Goal: Task Accomplishment & Management: Manage account settings

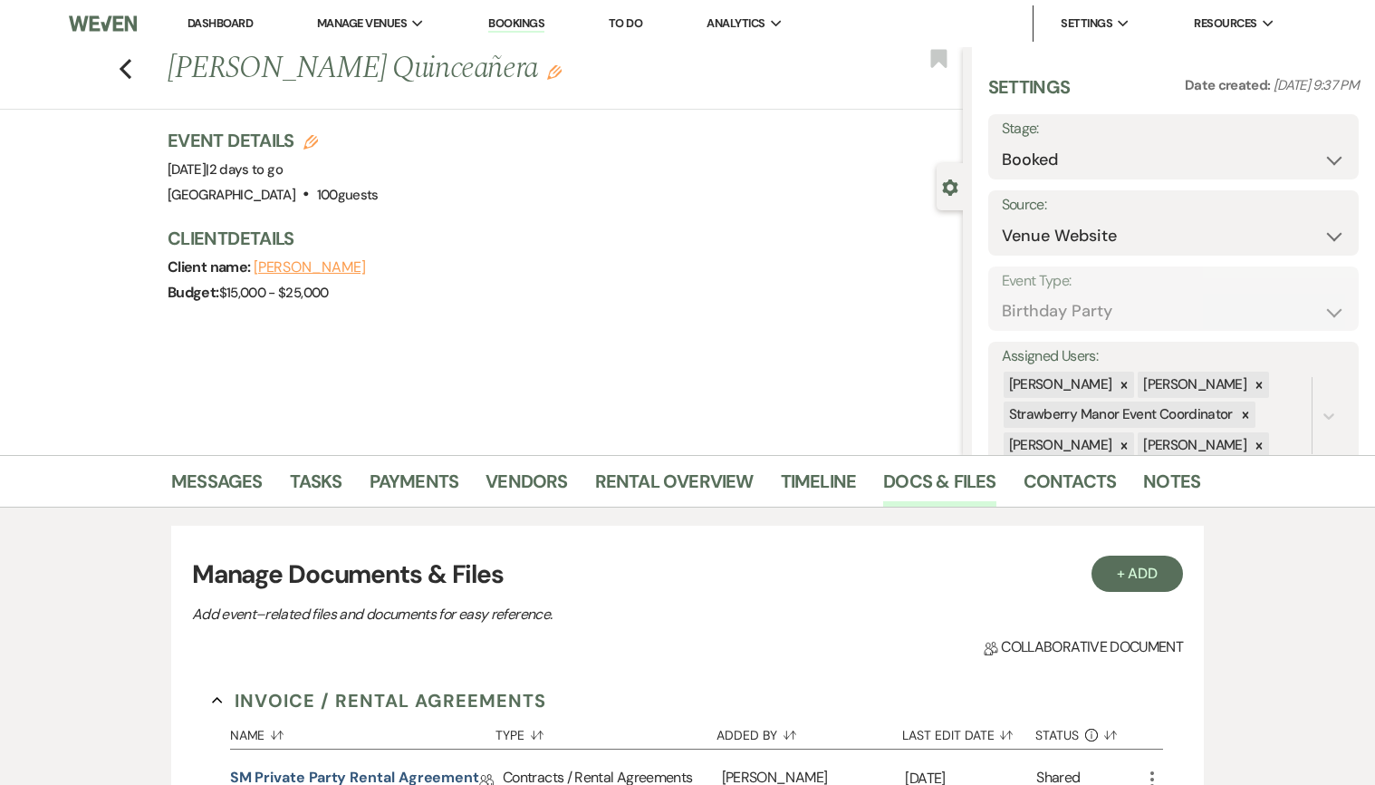
select select "5"
select select "4"
click at [203, 22] on link "Dashboard" at bounding box center [220, 22] width 65 height 15
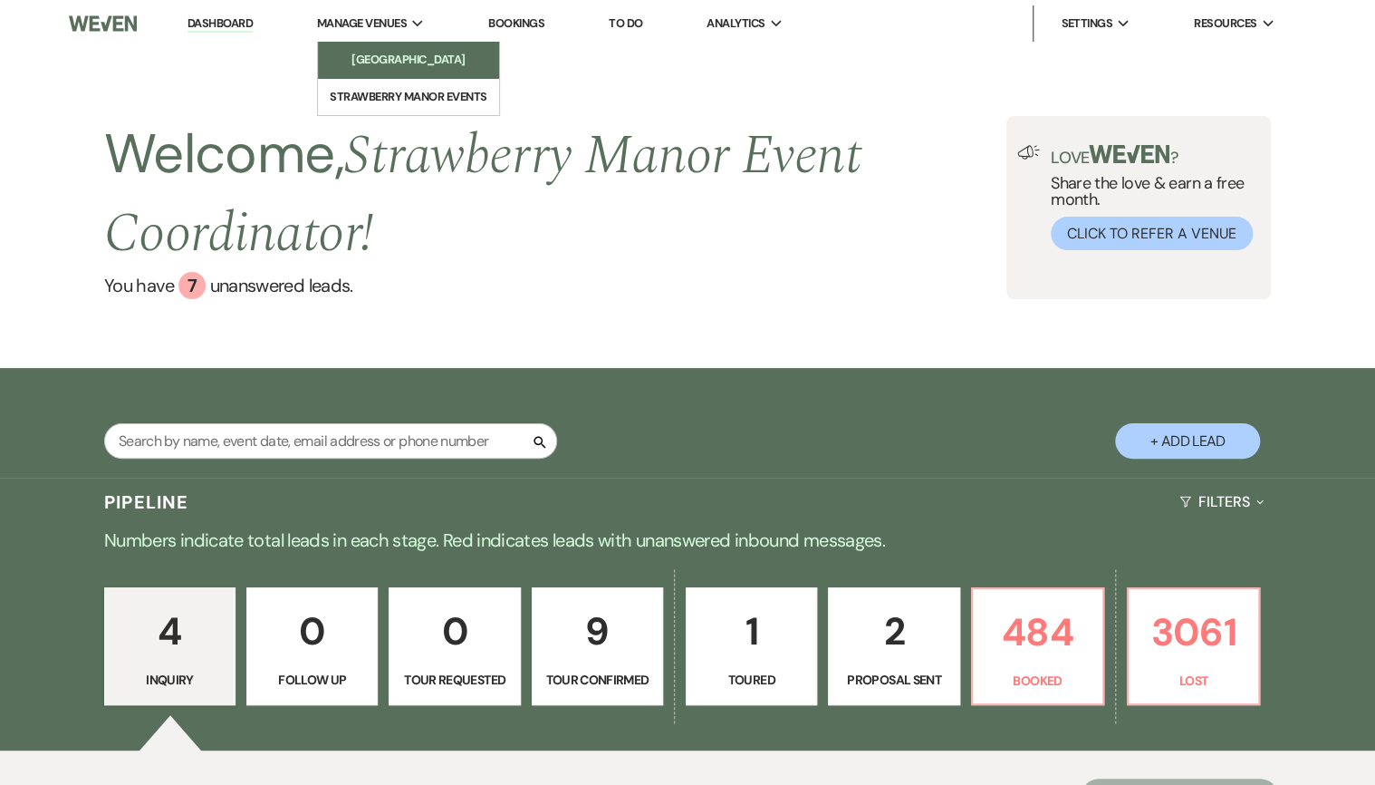
click at [407, 51] on li "[GEOGRAPHIC_DATA]" at bounding box center [408, 60] width 163 height 18
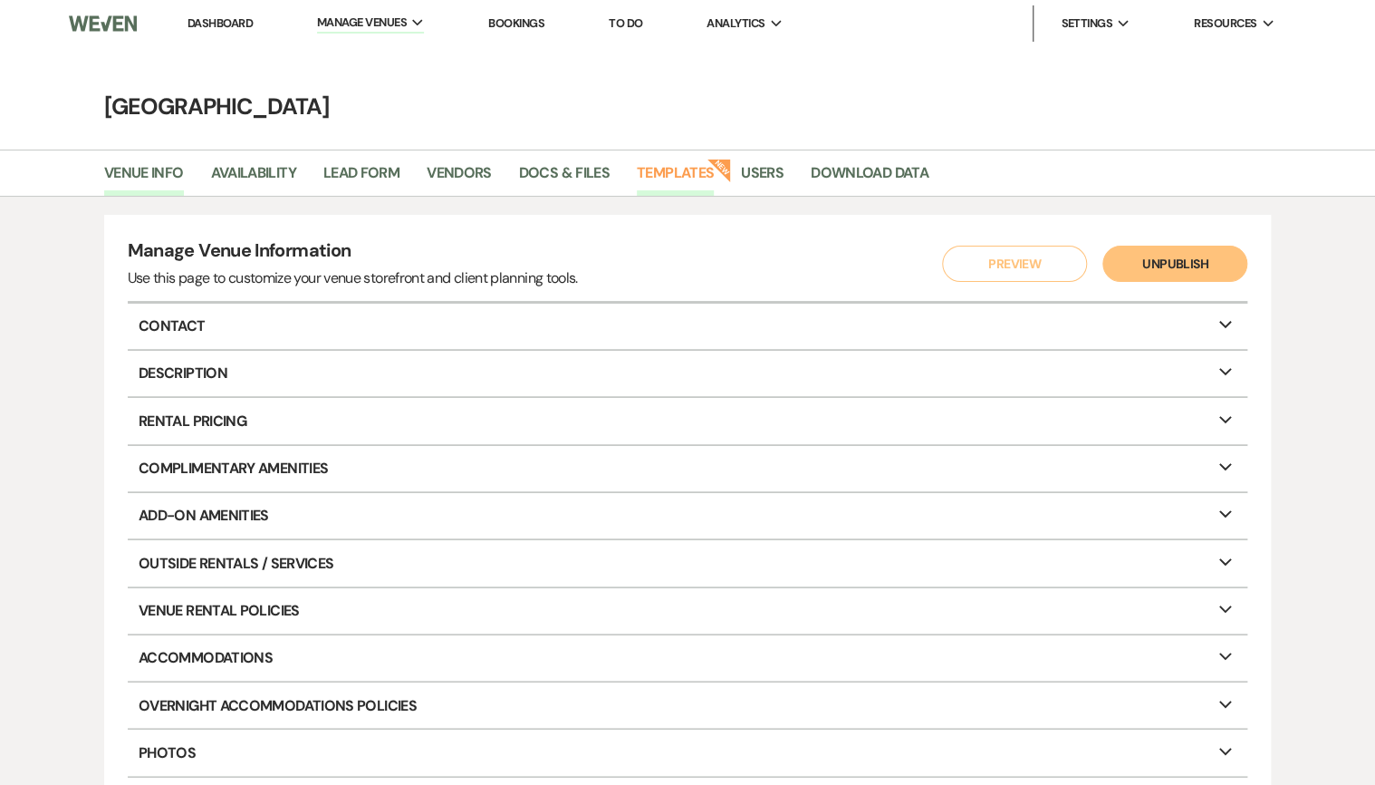
click at [681, 175] on link "Templates" at bounding box center [675, 178] width 77 height 34
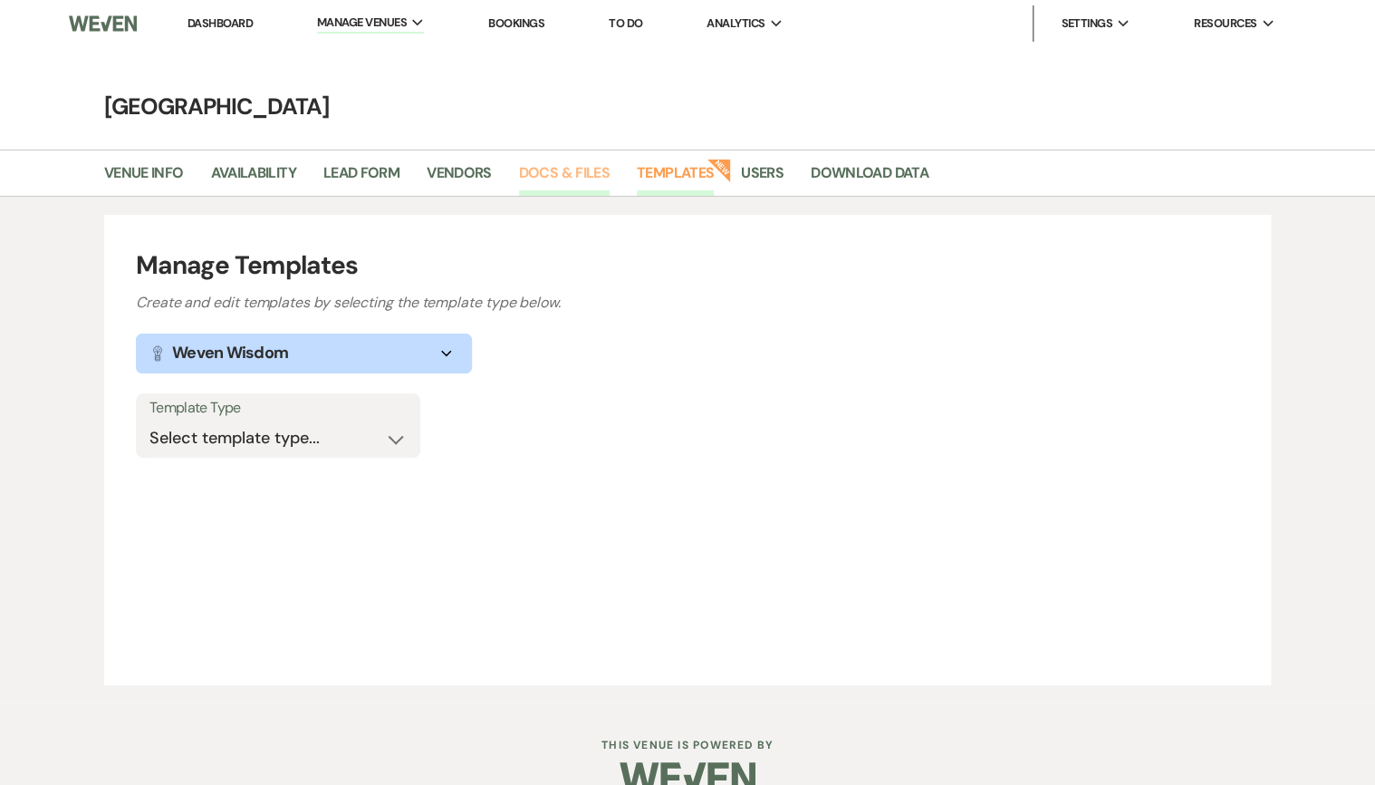
click at [551, 165] on link "Docs & Files" at bounding box center [564, 178] width 91 height 34
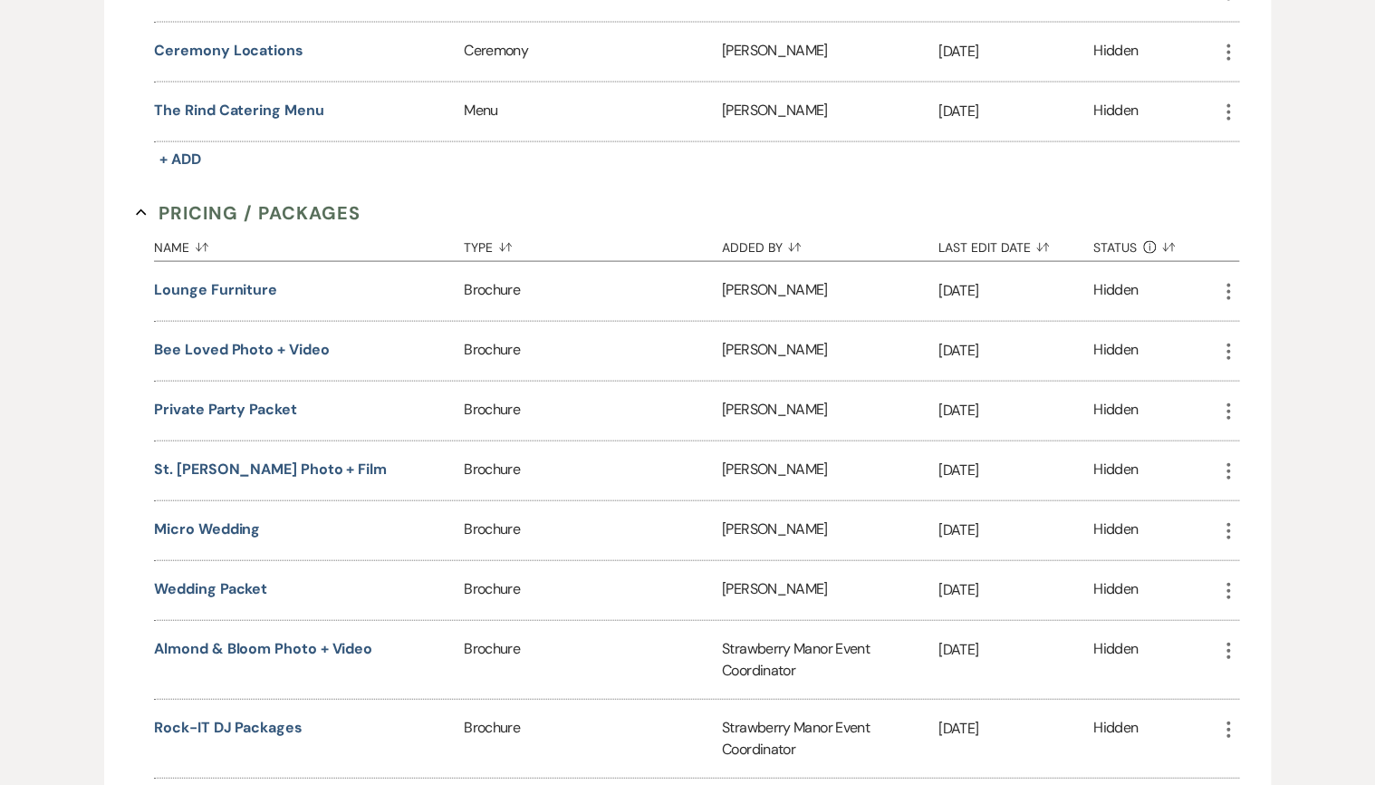
scroll to position [1812, 0]
click at [1224, 579] on icon "More" at bounding box center [1229, 590] width 22 height 22
click at [1284, 642] on button "Archive Archive" at bounding box center [1279, 657] width 123 height 31
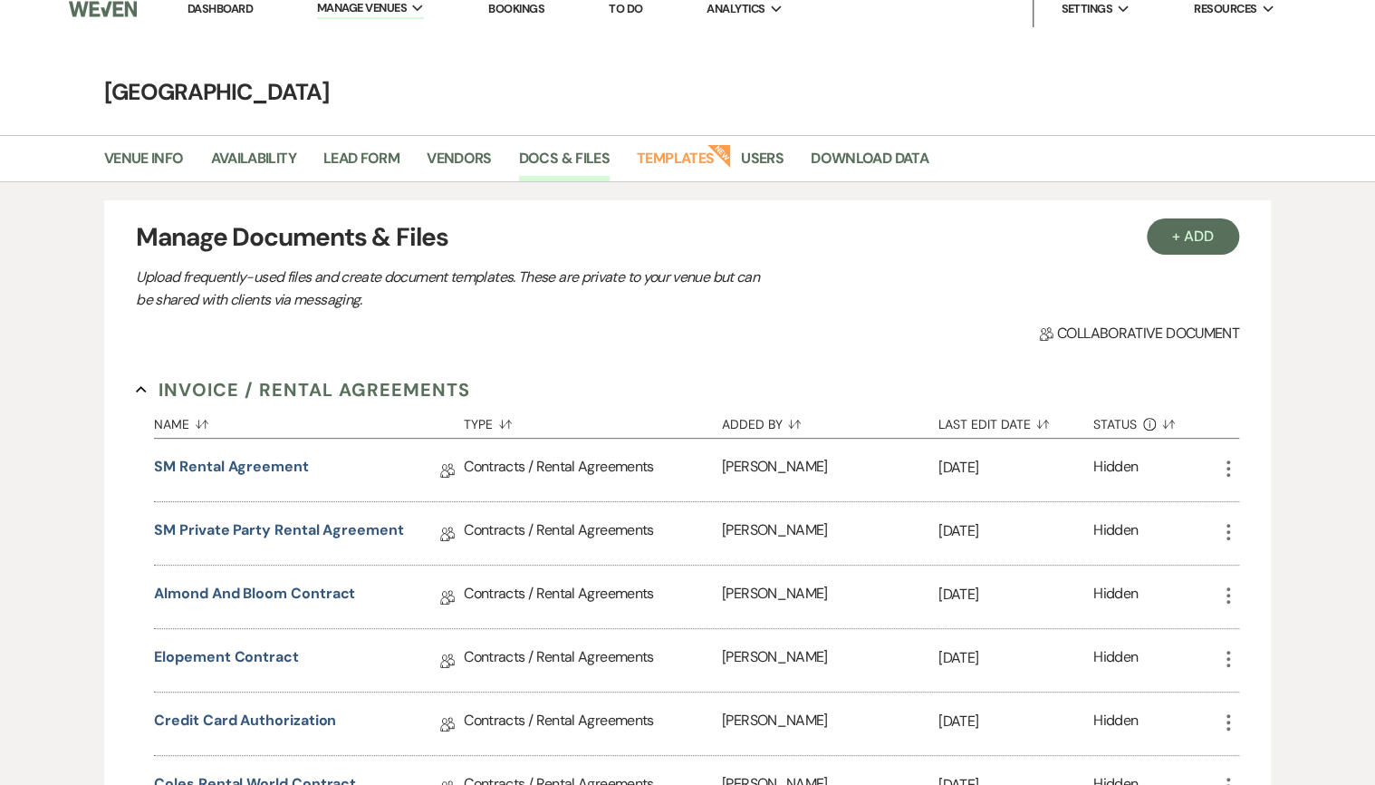
scroll to position [0, 0]
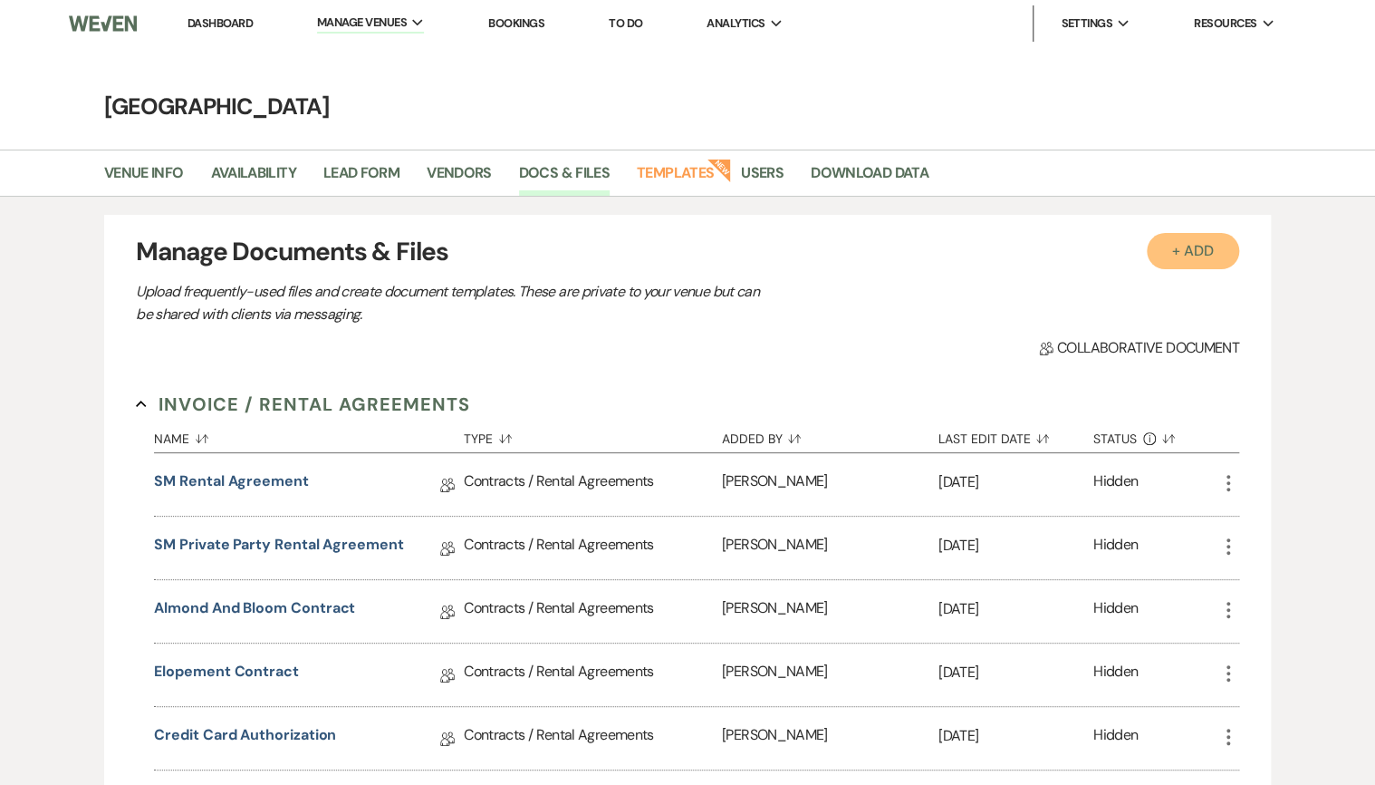
click at [1211, 262] on button "+ Add" at bounding box center [1193, 251] width 92 height 36
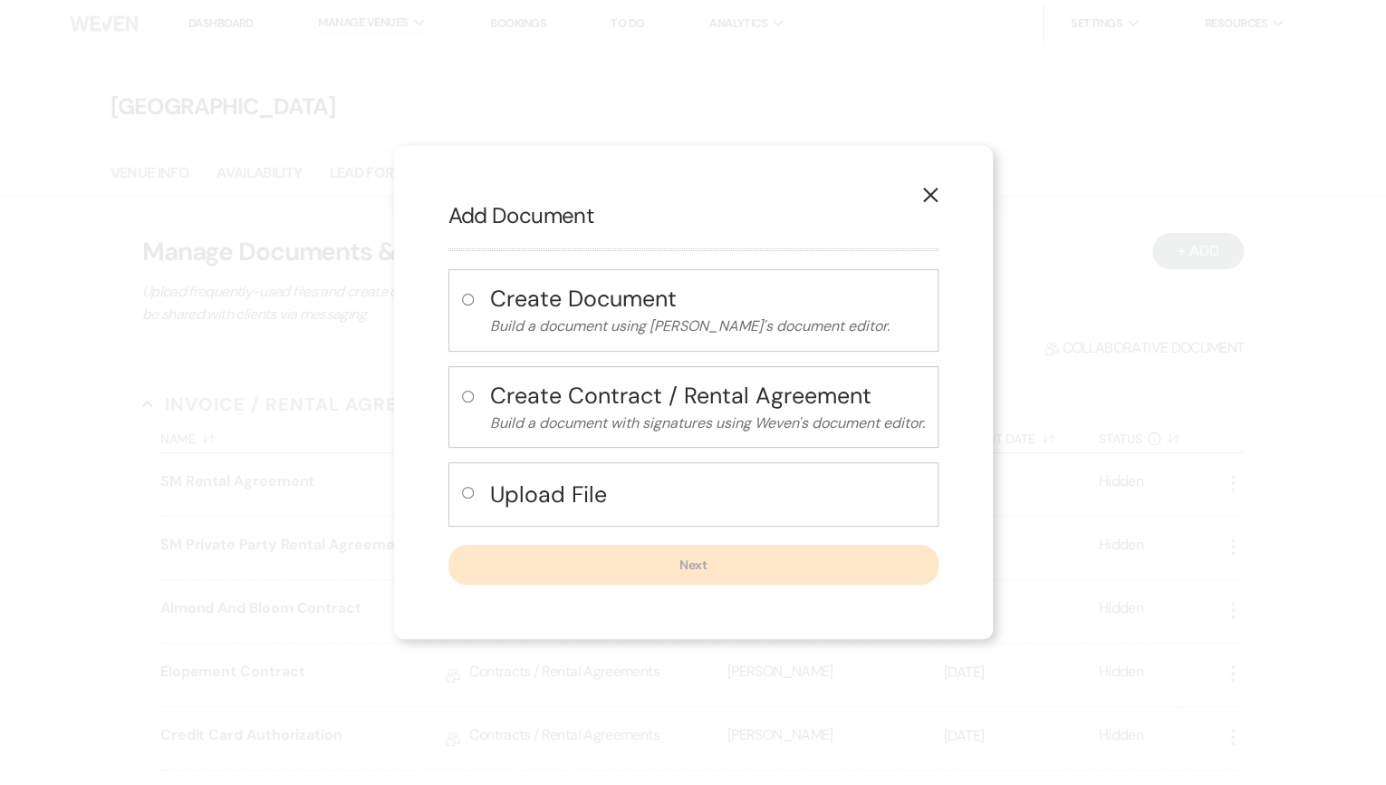
click at [479, 478] on div "Upload File" at bounding box center [694, 494] width 490 height 64
click at [468, 496] on input "radio" at bounding box center [468, 493] width 12 height 12
radio input "true"
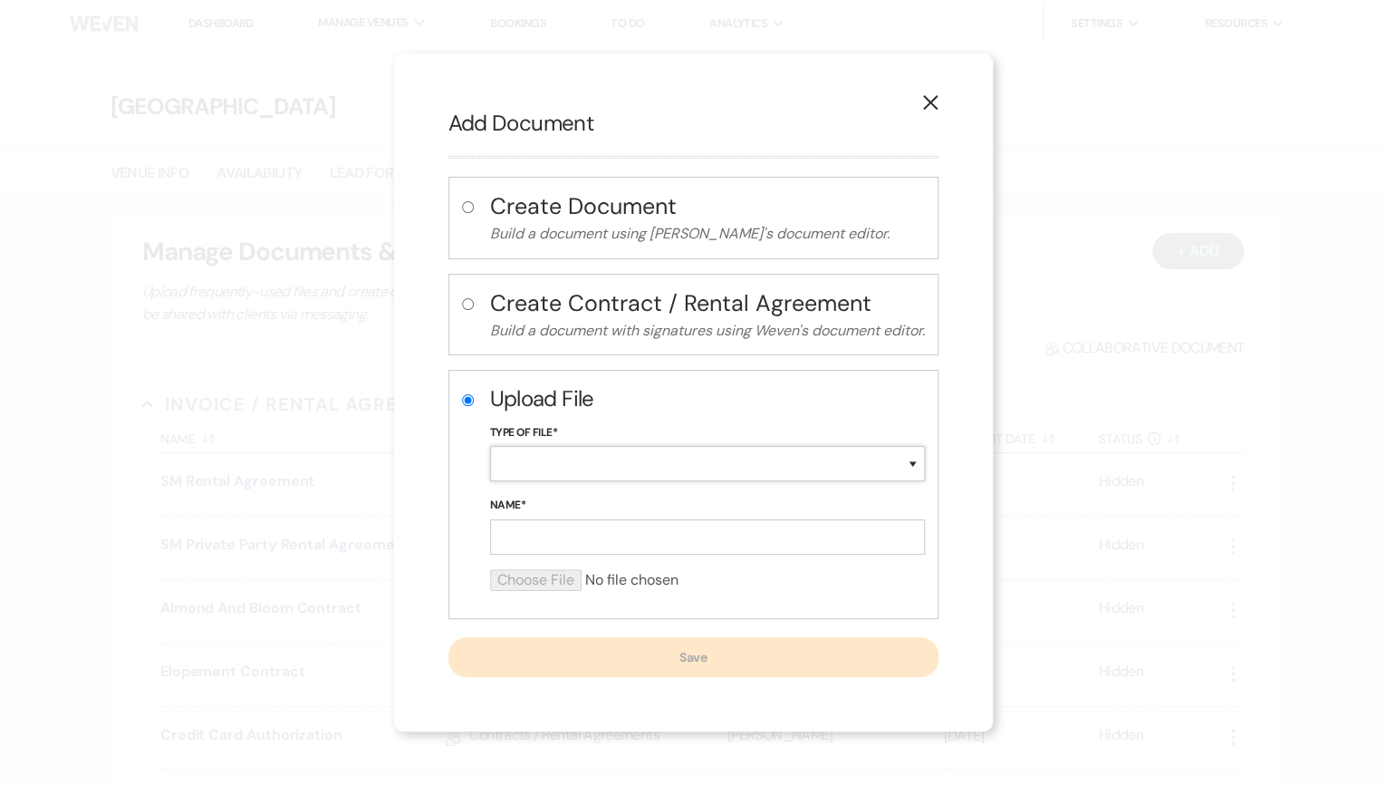
click at [574, 468] on select "Special Event Insurance Vendor Certificate of Insurance Contracts / Rental Agre…" at bounding box center [707, 463] width 435 height 35
select select "43"
click at [490, 446] on select "Special Event Insurance Vendor Certificate of Insurance Contracts / Rental Agre…" at bounding box center [707, 463] width 435 height 35
click at [518, 534] on input "Name*" at bounding box center [707, 536] width 435 height 35
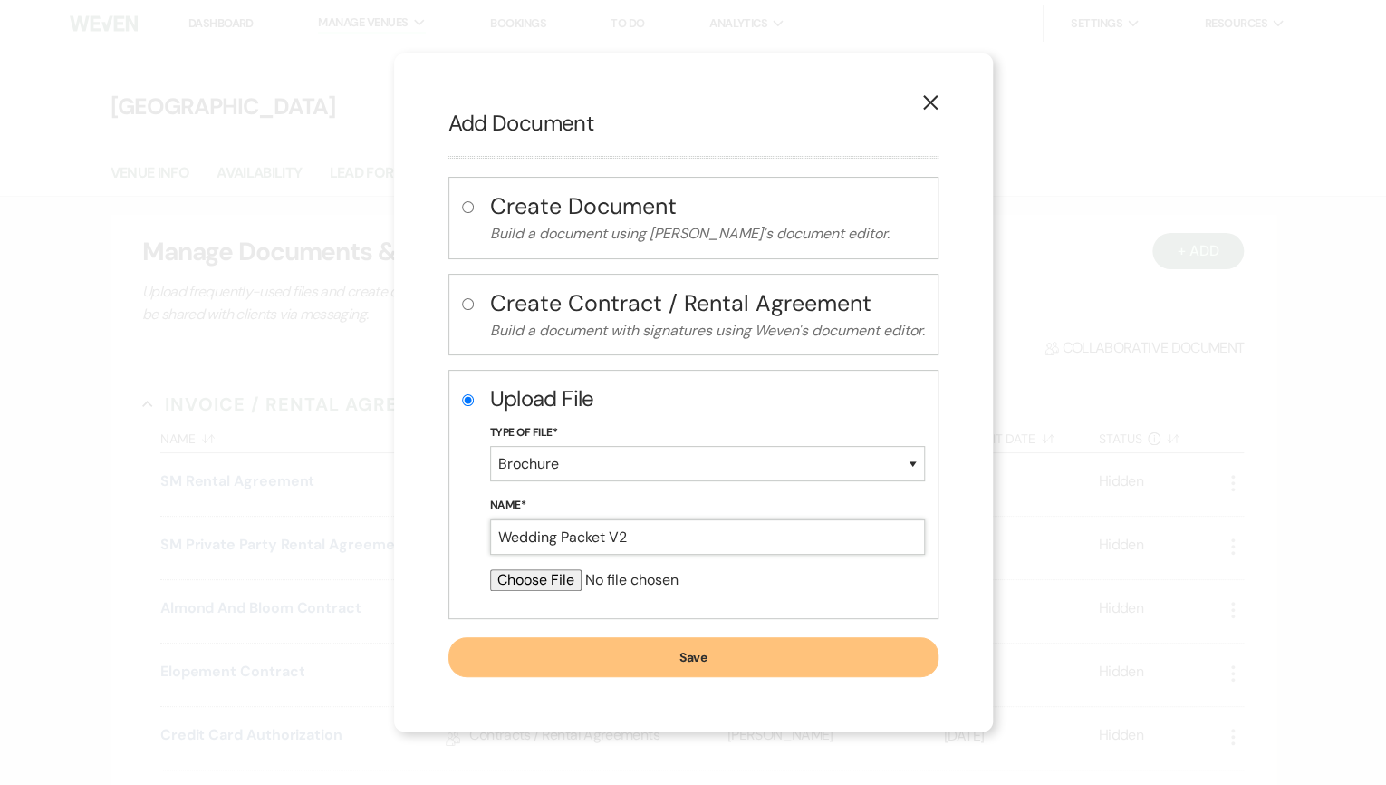
type input "Wedding Packet V2"
click at [547, 576] on input "file" at bounding box center [707, 580] width 435 height 22
type input "C:\fakepath\Wedding Packet 2025 V2.pdf"
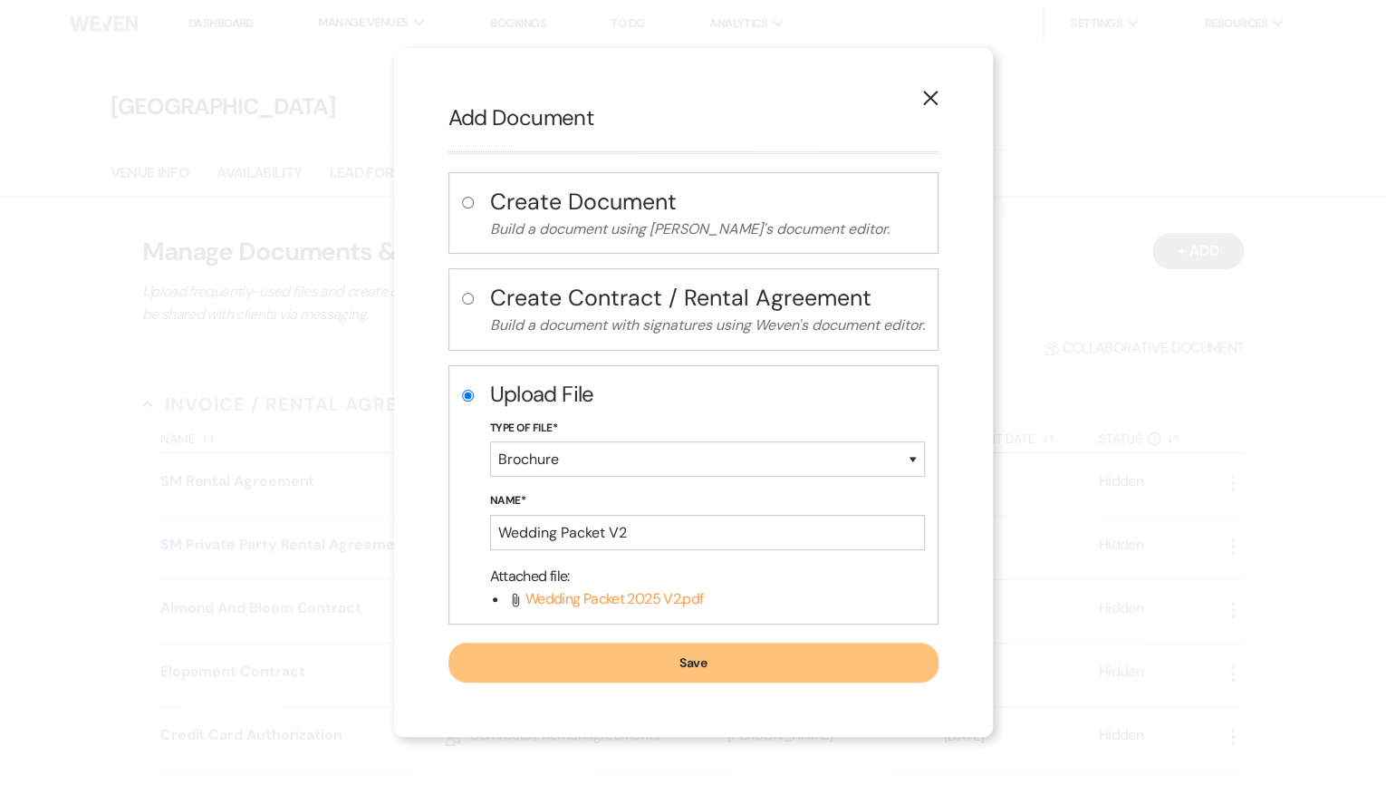
click at [667, 662] on button "Save" at bounding box center [694, 662] width 490 height 40
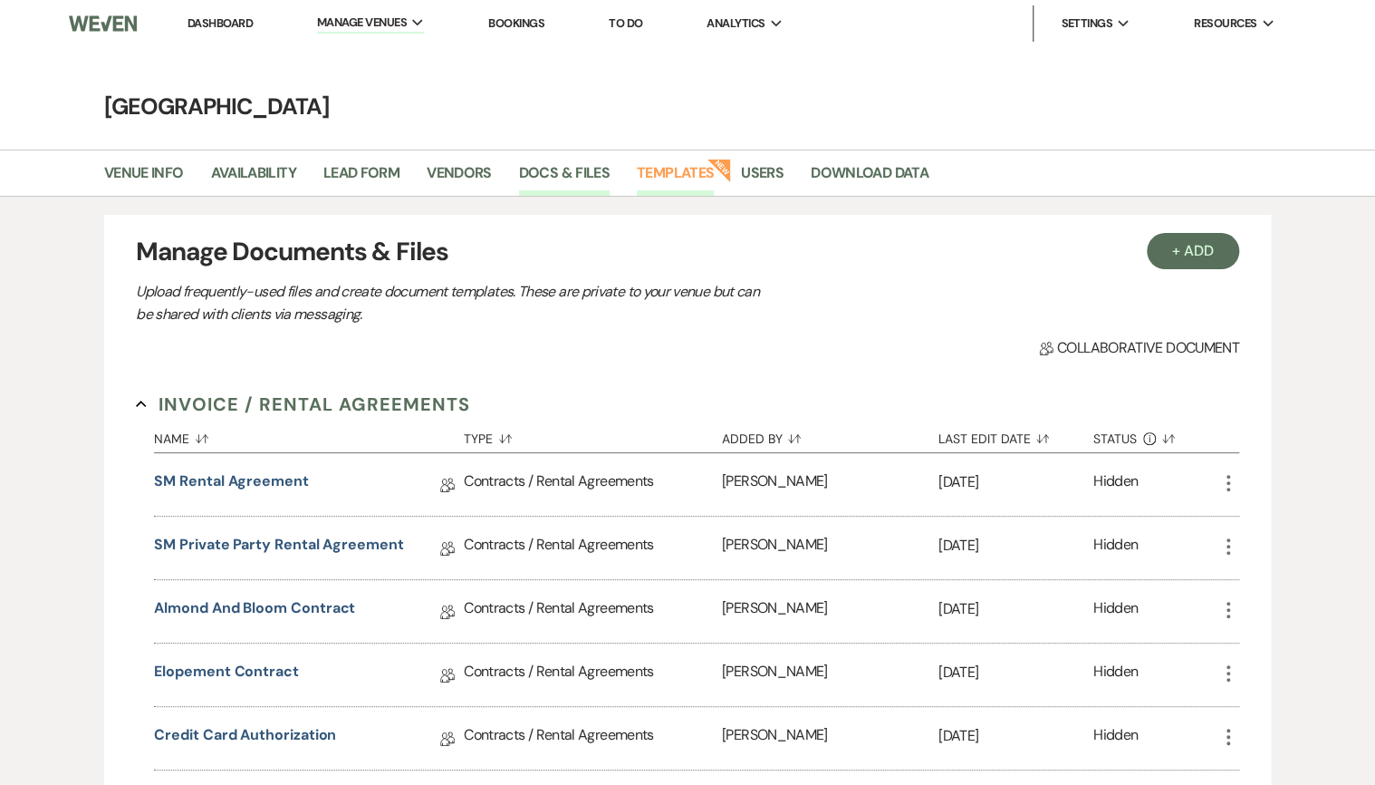
click at [674, 171] on link "Templates" at bounding box center [675, 178] width 77 height 34
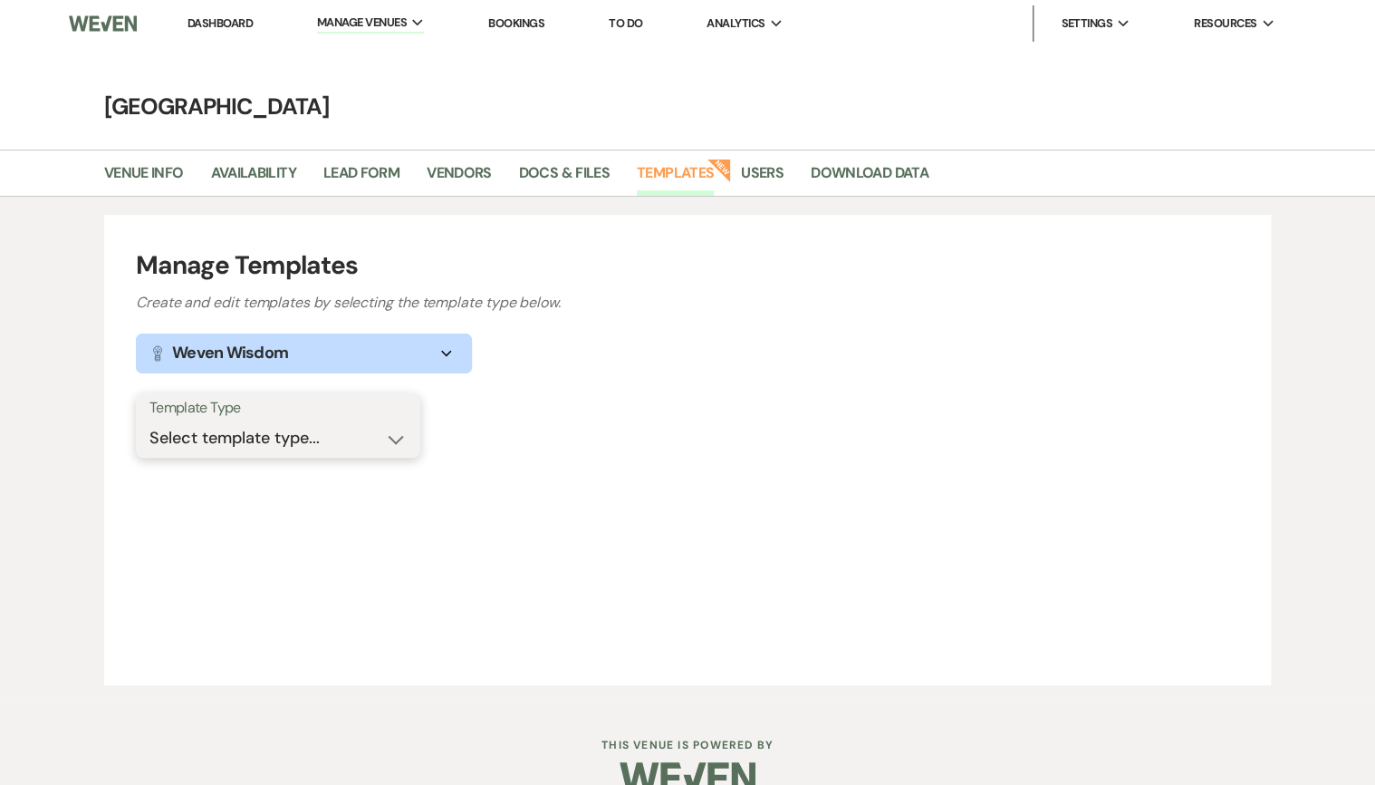
click at [285, 449] on select "Select template type... Task List Message Templates Payment Plan Inventory Item…" at bounding box center [278, 437] width 257 height 35
select select "Message Templates"
click at [150, 420] on select "Select template type... Task List Message Templates Payment Plan Inventory Item…" at bounding box center [278, 437] width 257 height 35
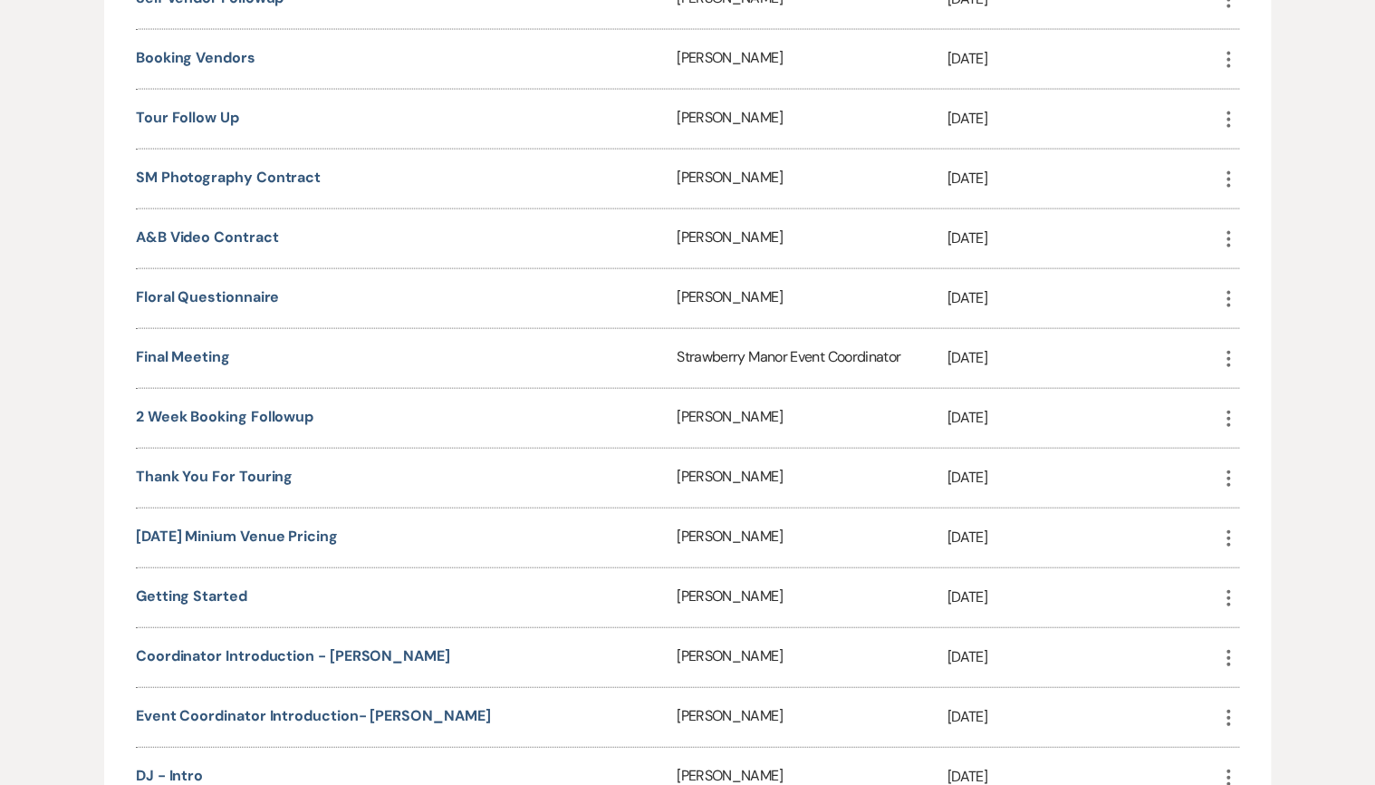
scroll to position [1812, 0]
click at [246, 466] on link "Thank you for touring" at bounding box center [214, 475] width 157 height 19
